Goal: Navigation & Orientation: Find specific page/section

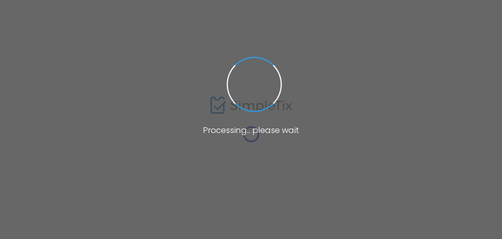
type input "[URL][DOMAIN_NAME]"
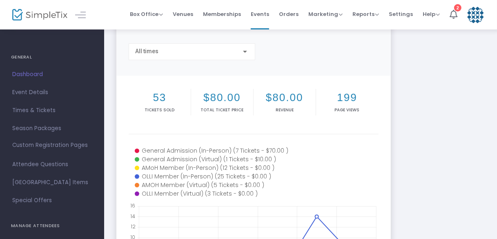
click at [38, 8] on div at bounding box center [32, 14] width 40 height 29
click at [41, 13] on img at bounding box center [39, 15] width 55 height 12
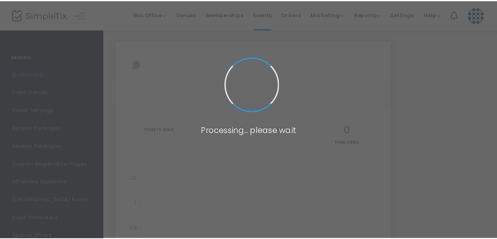
scroll to position [49, 0]
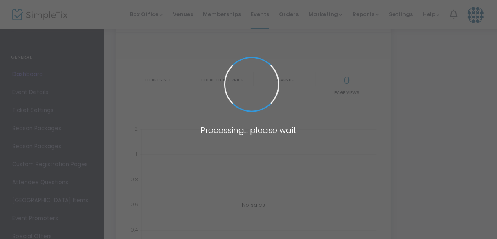
type input "[URL][DOMAIN_NAME]"
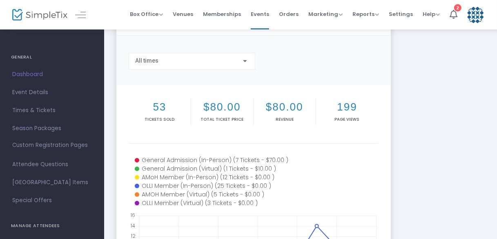
click at [38, 20] on img at bounding box center [39, 15] width 55 height 12
